Goal: Task Accomplishment & Management: Manage account settings

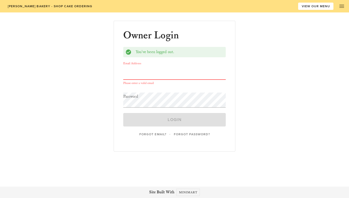
click at [140, 75] on input "Email Address" at bounding box center [174, 72] width 103 height 15
type input "[EMAIL_ADDRESS][DOMAIN_NAME]"
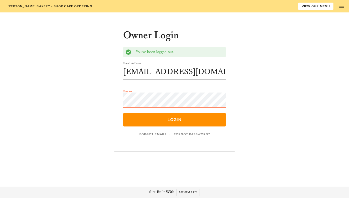
click at [123, 113] on button "Login" at bounding box center [174, 120] width 103 height 14
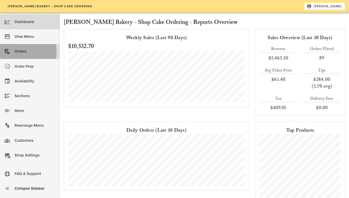
click at [16, 50] on div "Orders" at bounding box center [35, 51] width 41 height 9
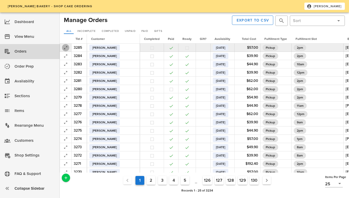
click at [62, 48] on span "button" at bounding box center [65, 48] width 7 height 6
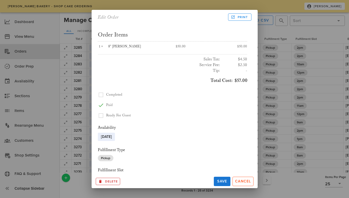
scroll to position [27, 0]
click at [242, 16] on span "Print" at bounding box center [240, 17] width 16 height 5
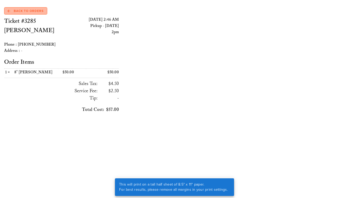
click at [31, 9] on span "Back to Orders" at bounding box center [26, 11] width 36 height 5
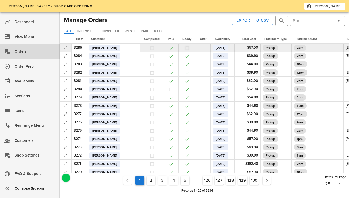
click at [185, 48] on button "button" at bounding box center [187, 48] width 5 height 5
